Goal: Transaction & Acquisition: Register for event/course

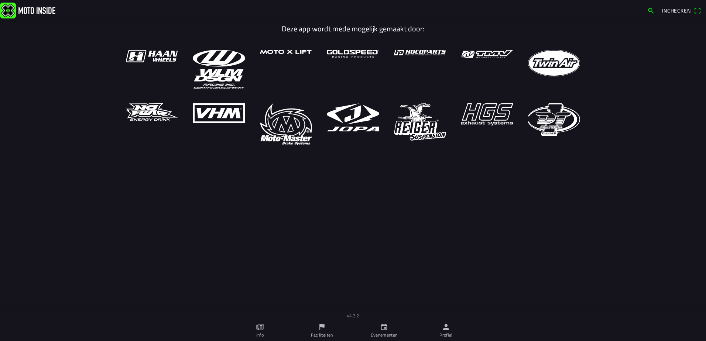
click at [383, 325] on icon "calendar" at bounding box center [384, 327] width 6 height 6
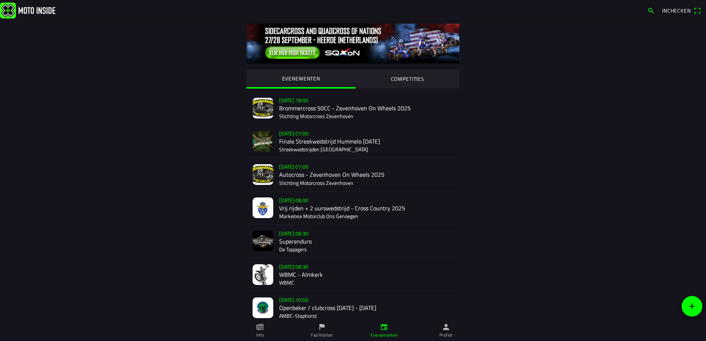
click at [299, 306] on div "[DATE] 10:00 Openbeker / clubcross [DATE] - [DATE] AMBC-[GEOGRAPHIC_DATA]" at bounding box center [366, 308] width 174 height 33
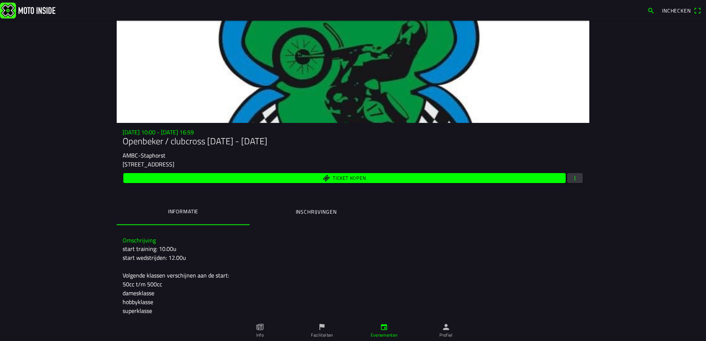
click at [297, 215] on ion-label "Inschrijvingen" at bounding box center [316, 212] width 41 height 8
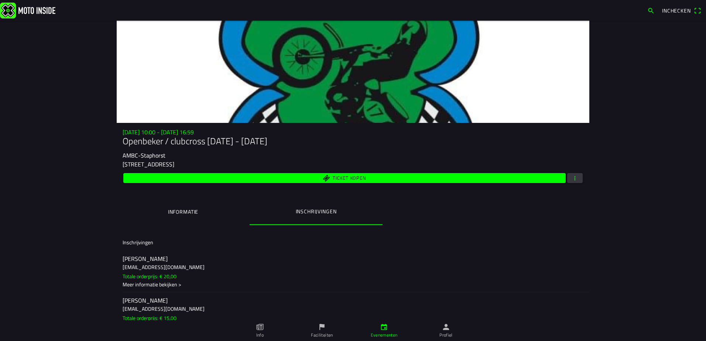
click at [563, 178] on button "Ticket kopen" at bounding box center [344, 178] width 443 height 10
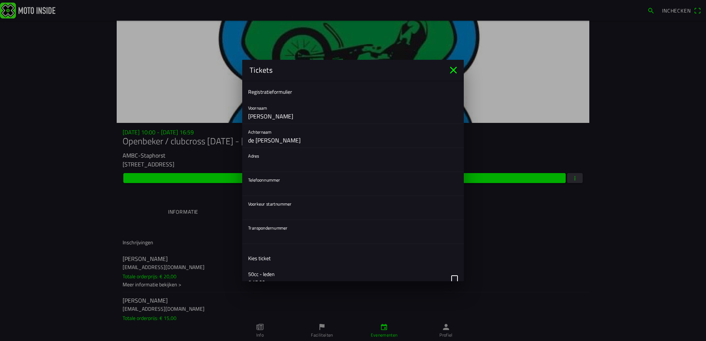
click at [450, 70] on icon "close" at bounding box center [454, 70] width 12 height 12
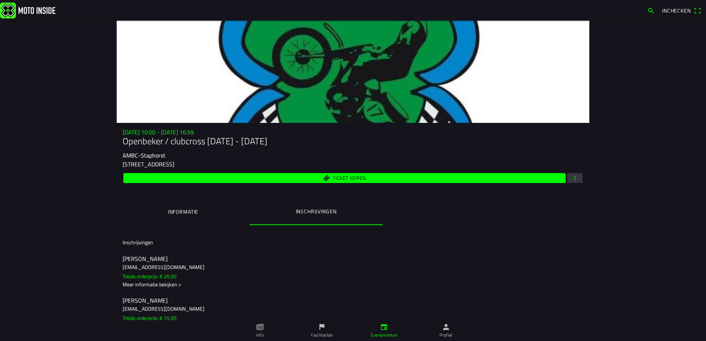
click at [577, 179] on button "button" at bounding box center [576, 178] width 16 height 10
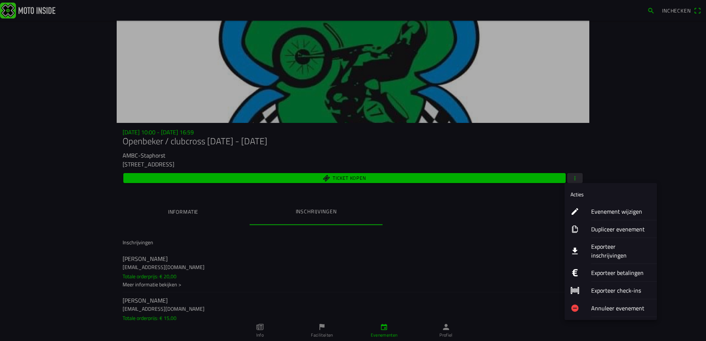
click at [618, 247] on ion-label "Exporteer inschrijvingen" at bounding box center [622, 251] width 60 height 18
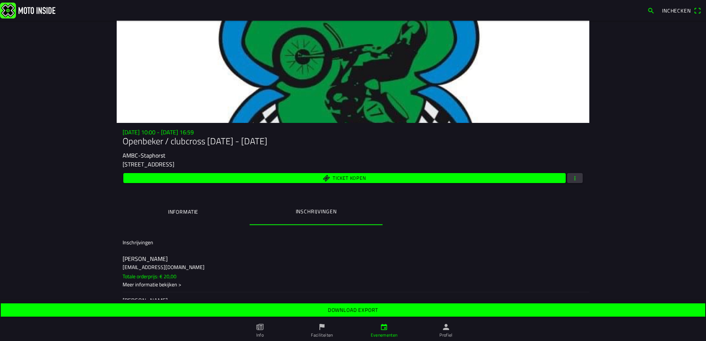
click at [475, 308] on span "Download export" at bounding box center [352, 310] width 693 height 13
